Goal: Transaction & Acquisition: Register for event/course

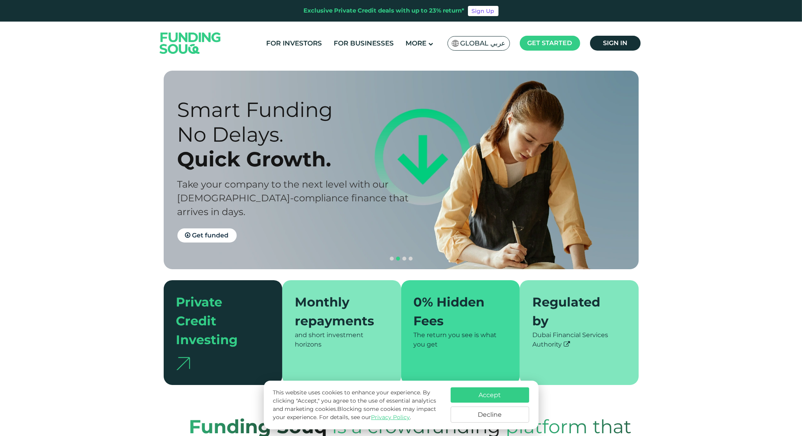
click at [223, 207] on div "Smart Funding No Delays. Quick Growth. Take your company to the next level with…" at bounding box center [297, 169] width 238 height 145
click at [390, 257] on span "navigation" at bounding box center [392, 259] width 4 height 4
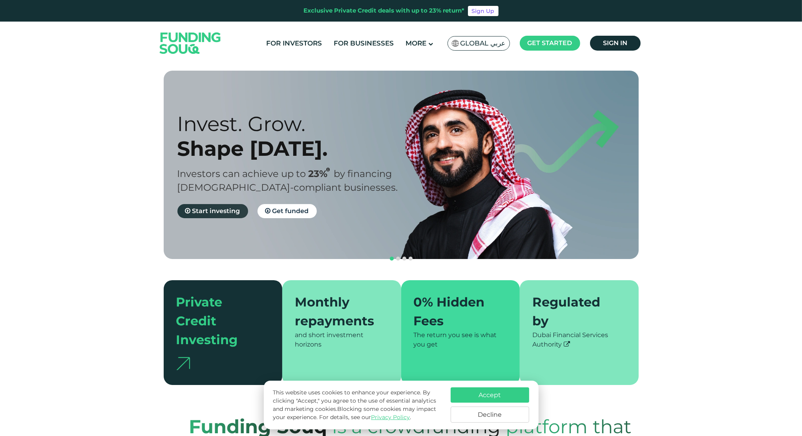
click at [209, 209] on span "Start investing" at bounding box center [216, 210] width 48 height 7
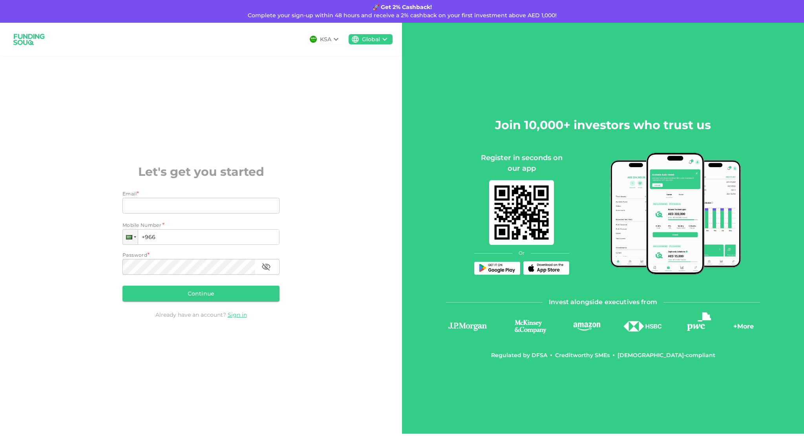
click at [333, 38] on icon at bounding box center [336, 39] width 9 height 9
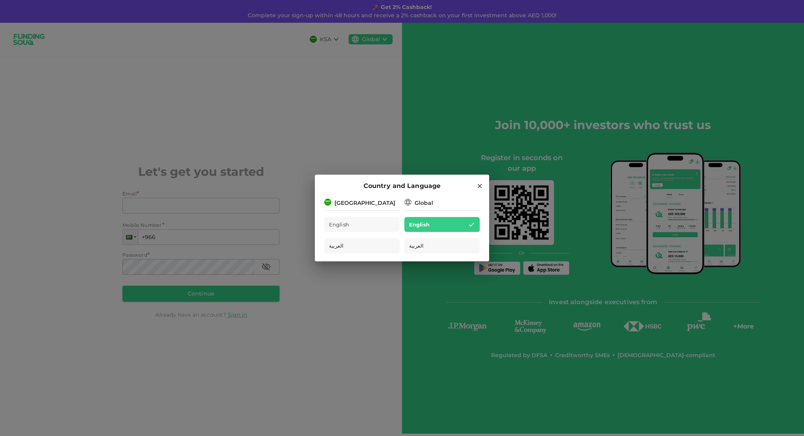
click at [430, 207] on div "Global" at bounding box center [424, 203] width 18 height 8
click at [424, 204] on div "Global" at bounding box center [424, 203] width 18 height 8
click at [358, 202] on div "Saudi Arabia" at bounding box center [365, 203] width 61 height 8
click at [410, 204] on icon at bounding box center [408, 202] width 8 height 8
click at [379, 139] on div "Country and Language Saudi Arabia English العربية Global English العربية" at bounding box center [402, 218] width 804 height 436
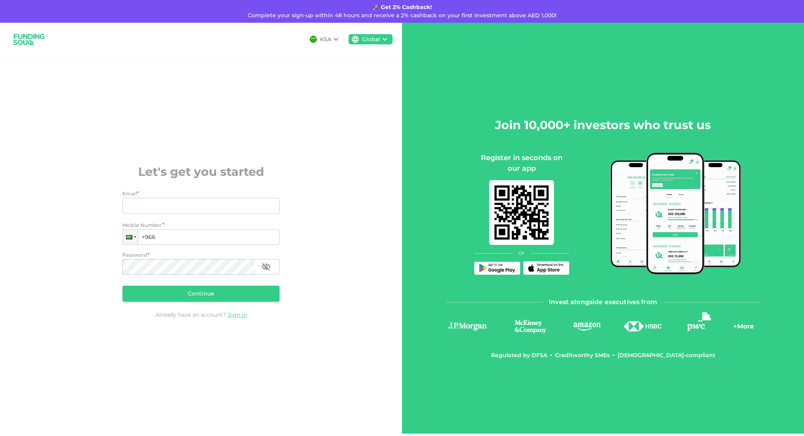
click at [379, 42] on div "Global" at bounding box center [371, 39] width 18 height 8
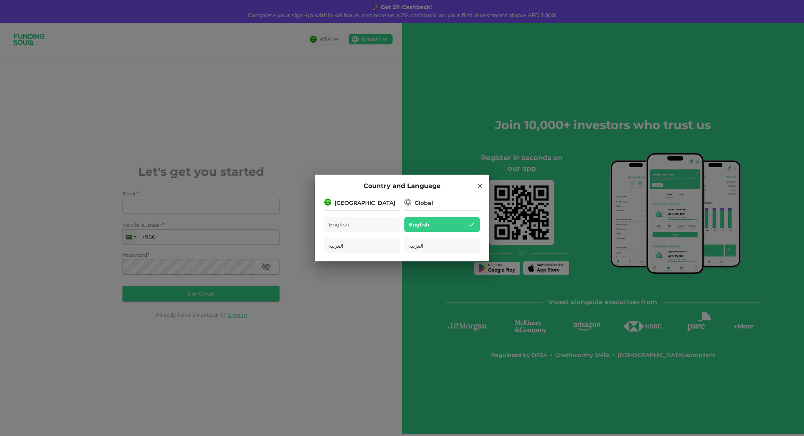
click at [368, 105] on div "Country and Language Saudi Arabia English العربية Global English العربية" at bounding box center [402, 218] width 804 height 436
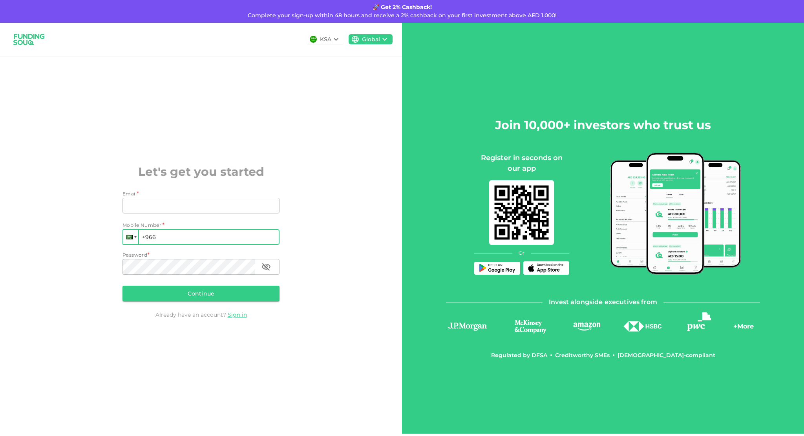
click at [130, 238] on div at bounding box center [129, 237] width 6 height 4
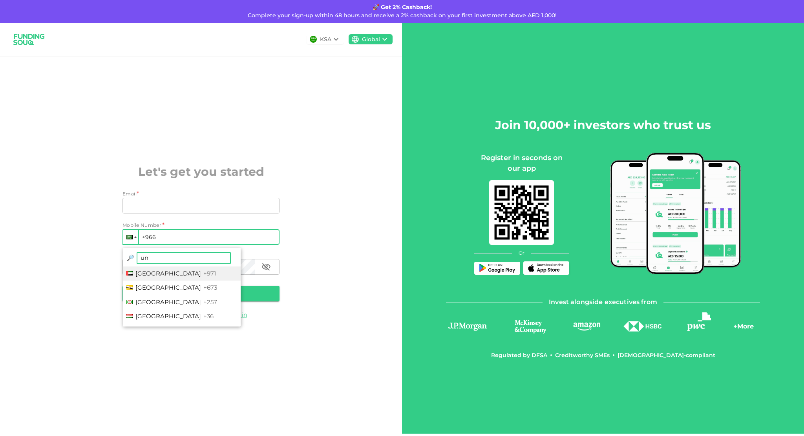
type input "uni"
type input "+1"
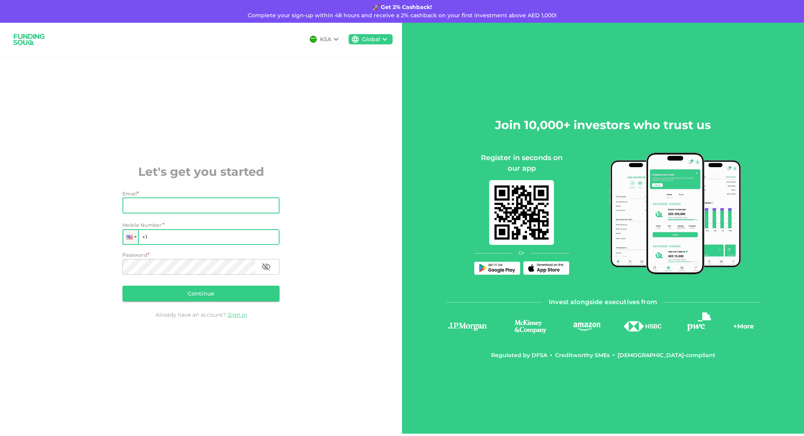
click at [160, 211] on input "Email" at bounding box center [197, 206] width 148 height 16
click at [264, 129] on div "KSA Global Let's get you started Email * Email Email Mobile Number * Phone +1 P…" at bounding box center [201, 228] width 402 height 411
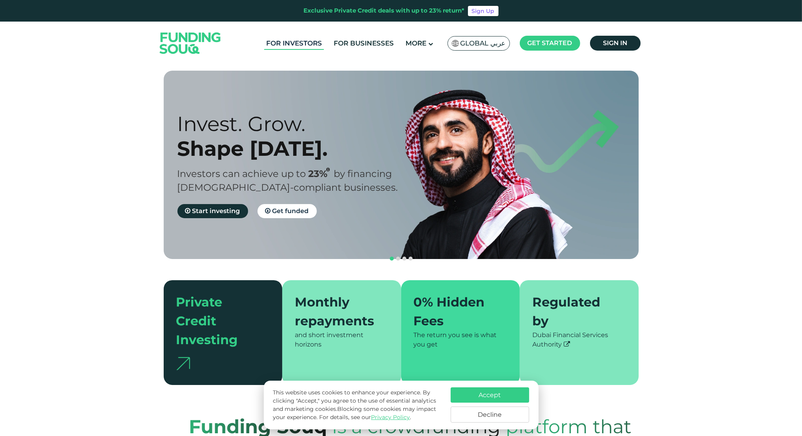
click at [313, 49] on link "For Investors" at bounding box center [294, 43] width 60 height 13
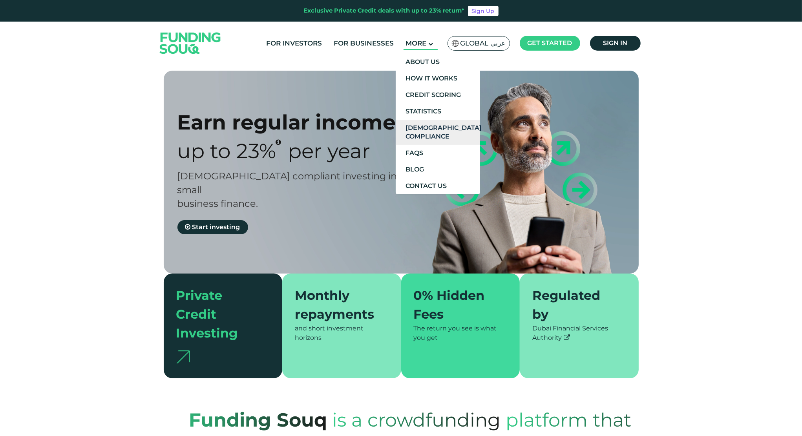
type tc-range-slider "4"
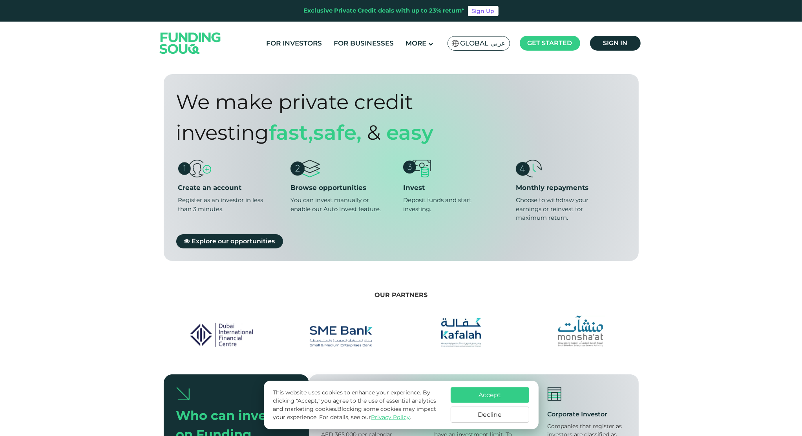
scroll to position [578, 0]
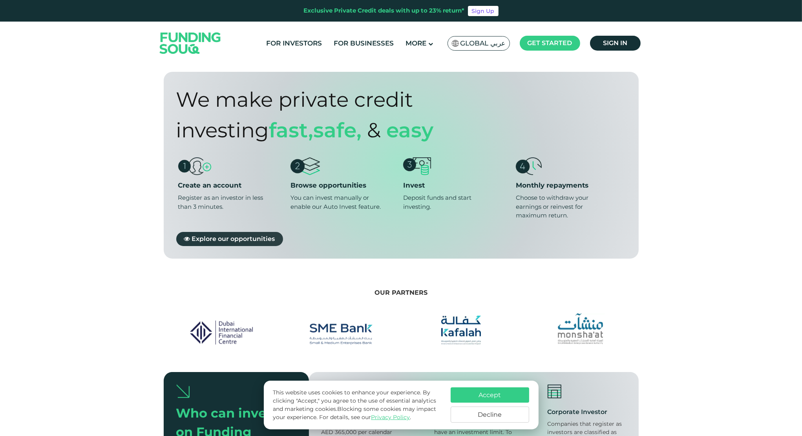
click at [255, 235] on span "Explore our opportunities" at bounding box center [233, 238] width 83 height 7
